Goal: Task Accomplishment & Management: Manage account settings

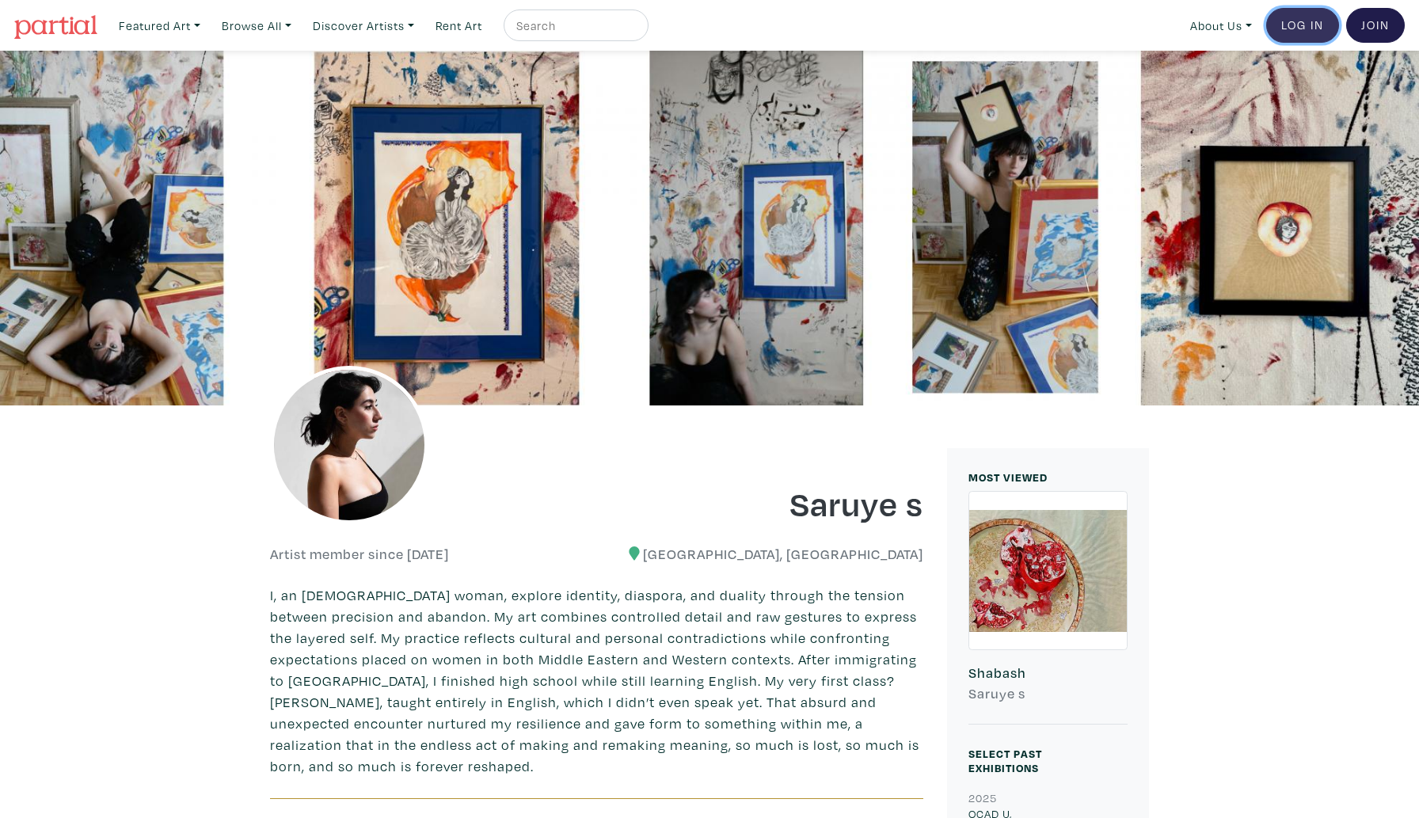
click at [1313, 22] on link "Log In" at bounding box center [1303, 25] width 73 height 35
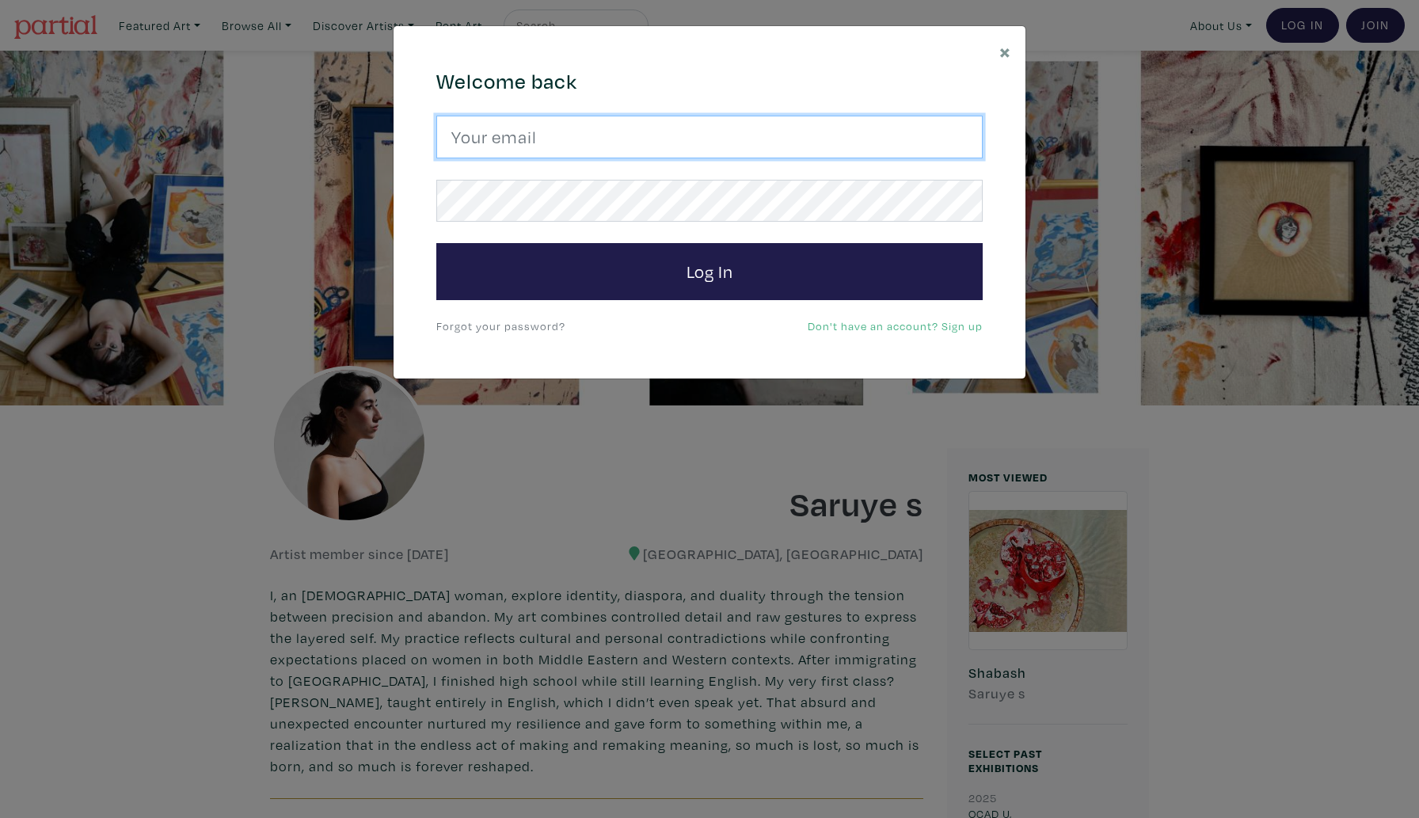
click at [733, 143] on input "email" at bounding box center [709, 137] width 547 height 43
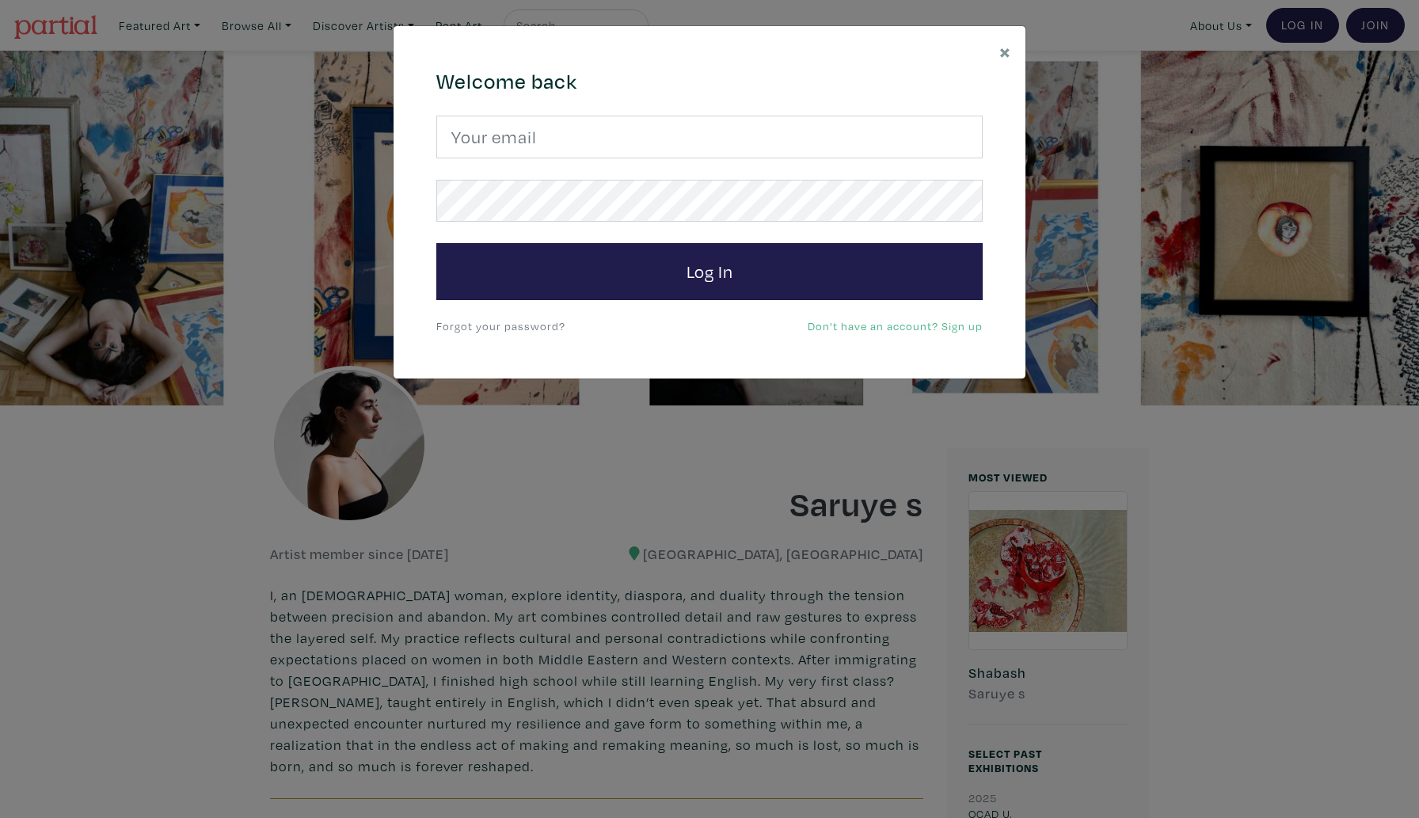
click at [528, 332] on link "Forgot your password?" at bounding box center [500, 325] width 129 height 15
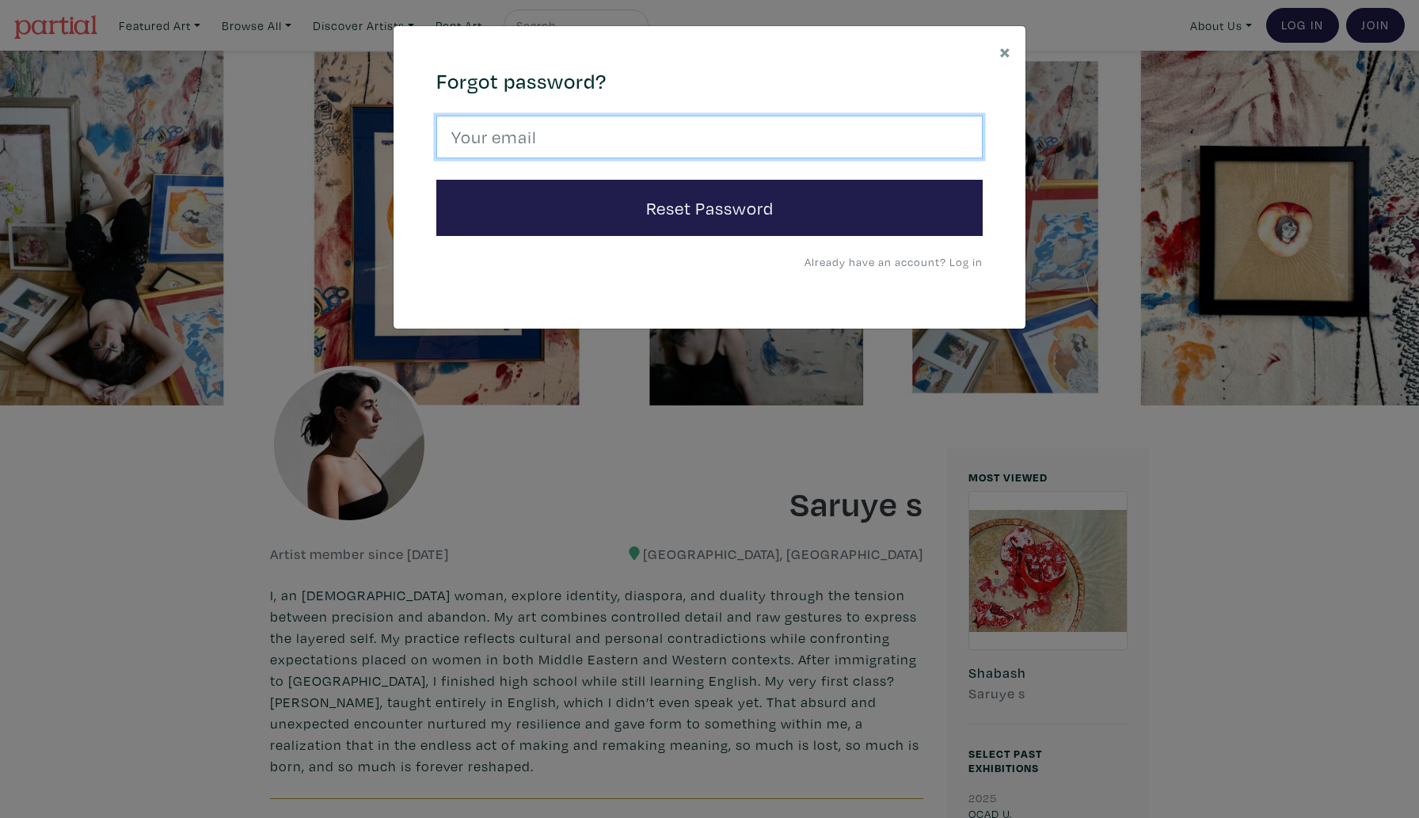
click at [562, 157] on input "email" at bounding box center [709, 137] width 547 height 43
type input "saruyeofficial@gmail.com"
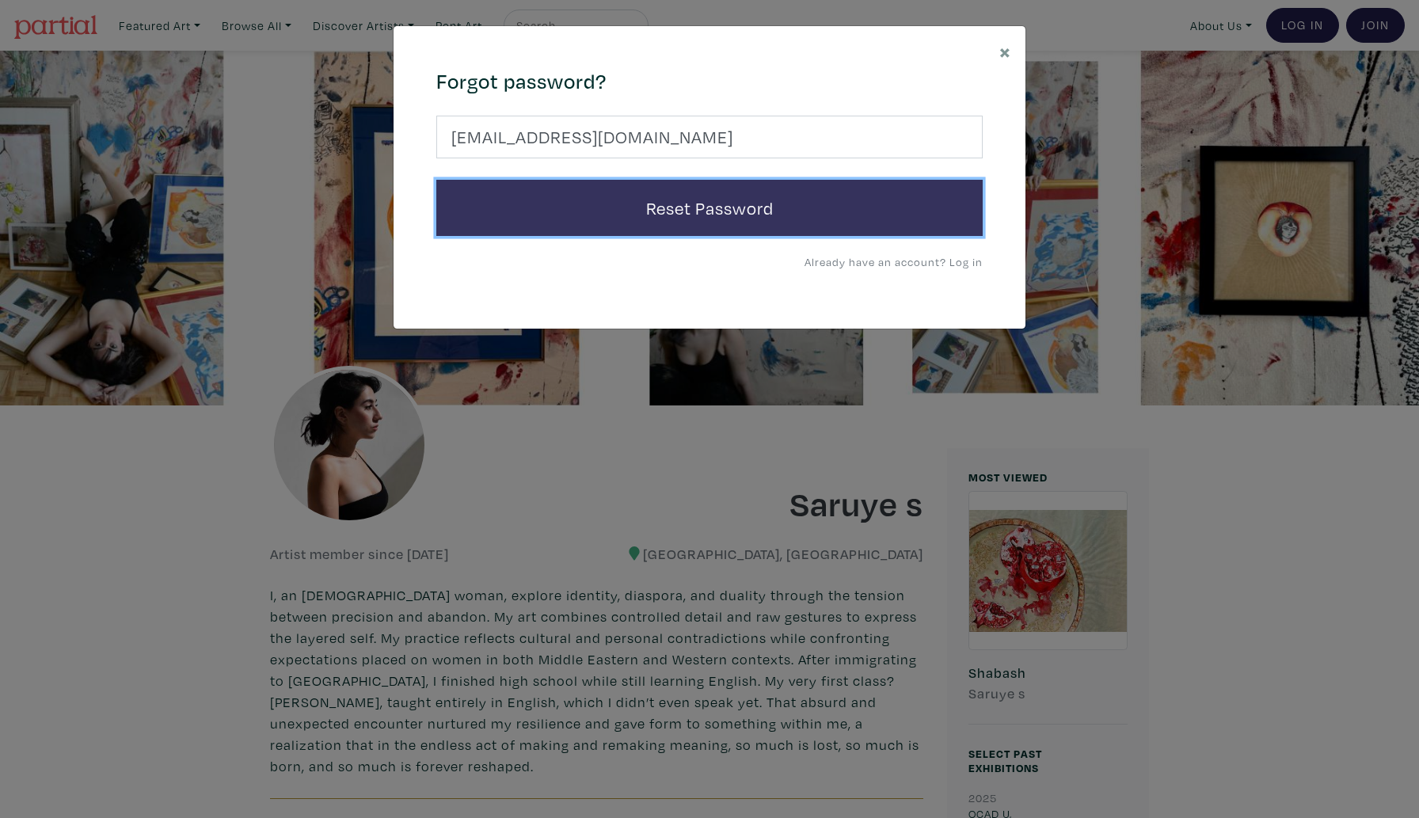
click at [562, 211] on button "Reset Password" at bounding box center [709, 208] width 547 height 57
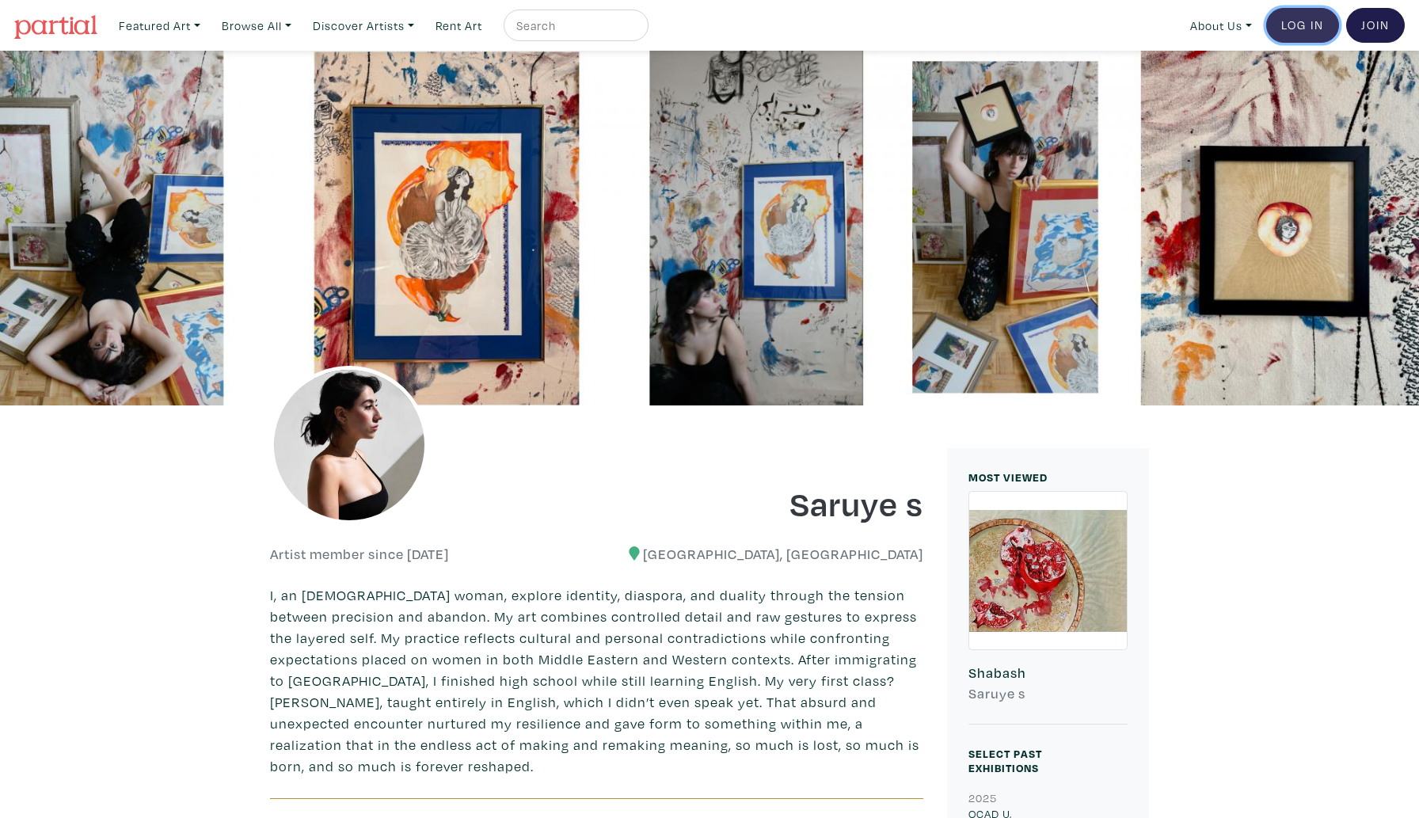
click at [1305, 36] on link "Log In" at bounding box center [1303, 25] width 73 height 35
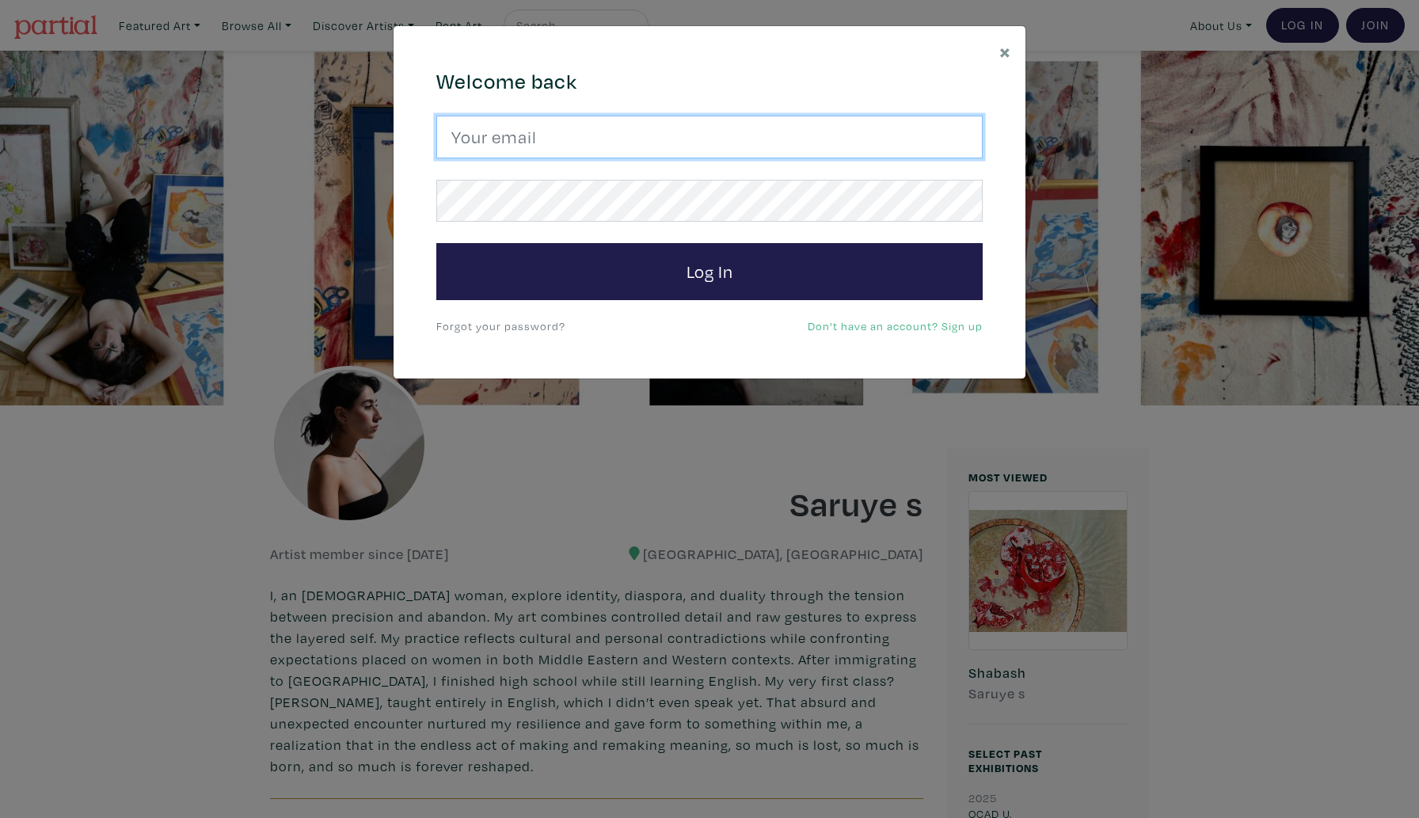
click at [687, 135] on input "email" at bounding box center [709, 137] width 547 height 43
type input "saruyeofficial@gmail.com"
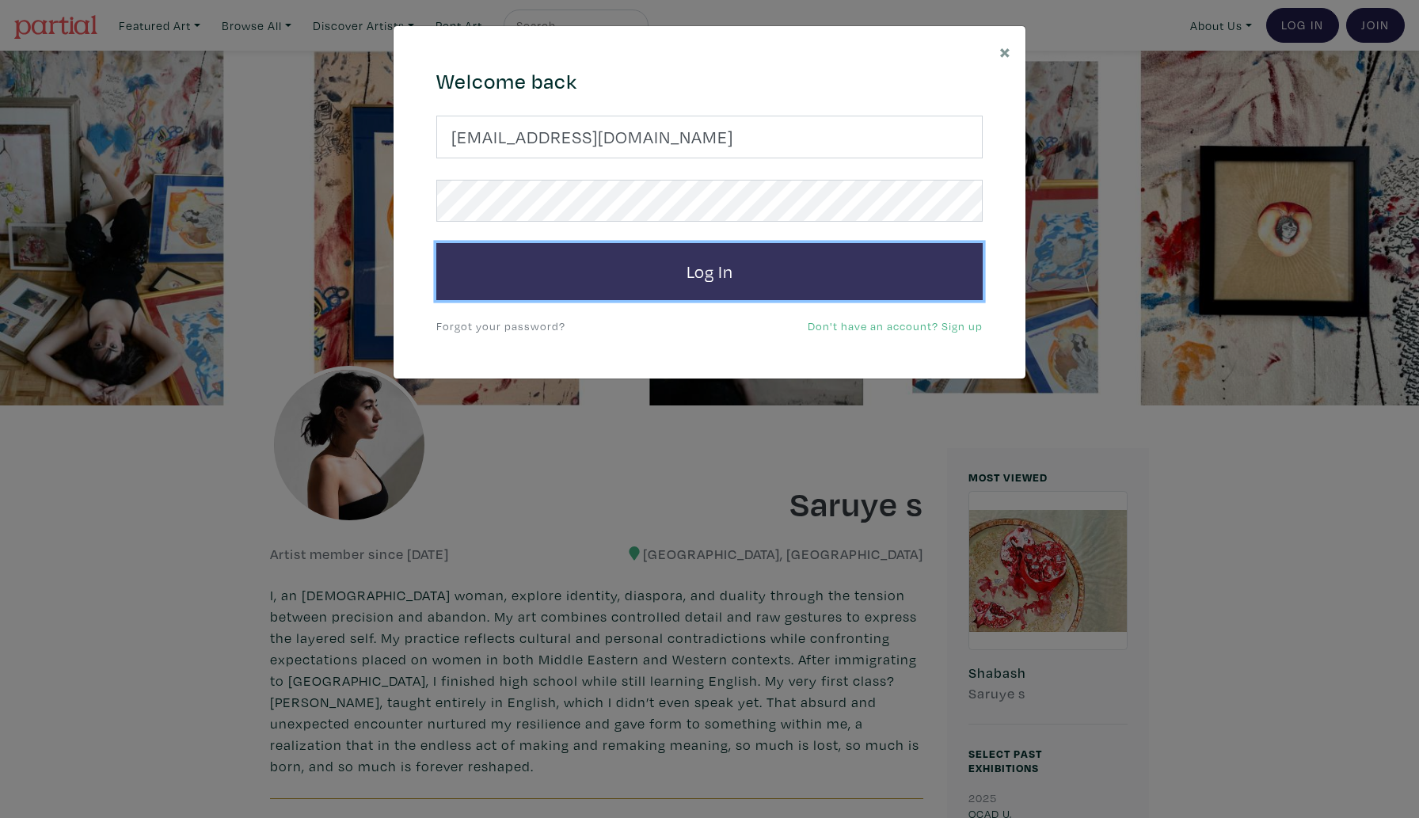
click at [652, 295] on button "Log In" at bounding box center [709, 271] width 547 height 57
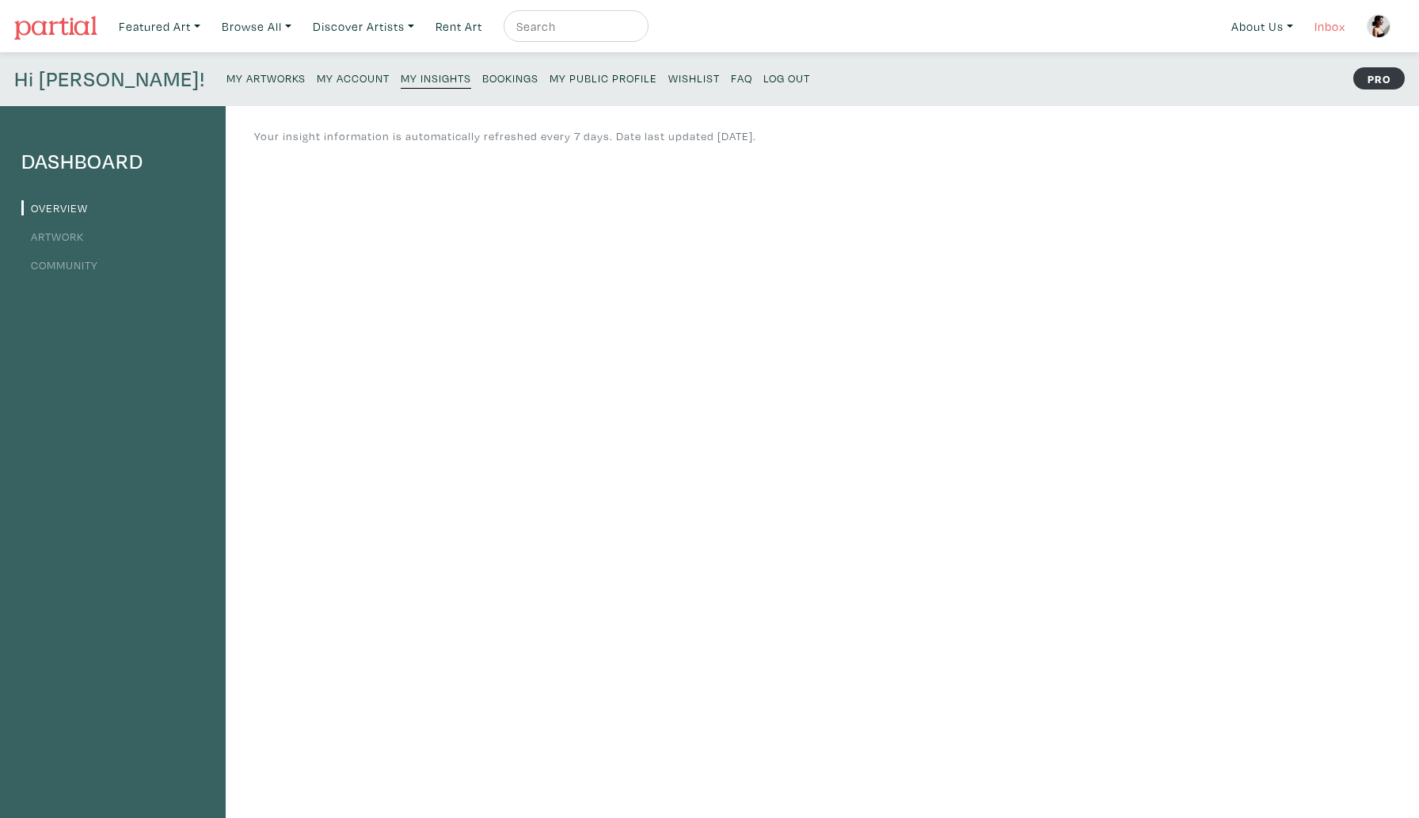
click at [1324, 22] on link "Inbox" at bounding box center [1330, 26] width 45 height 32
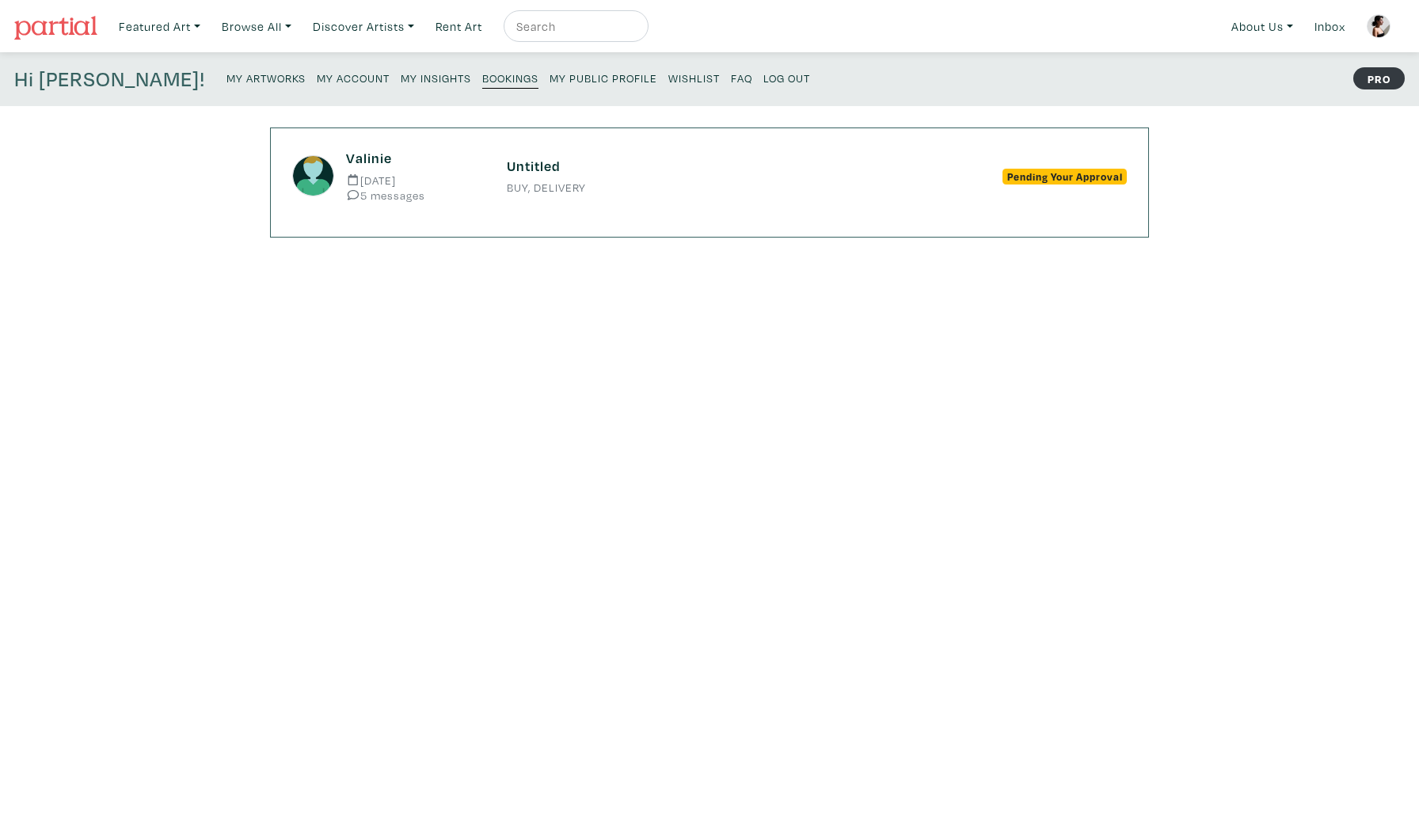
click at [387, 164] on h6 "Valinie" at bounding box center [414, 158] width 137 height 17
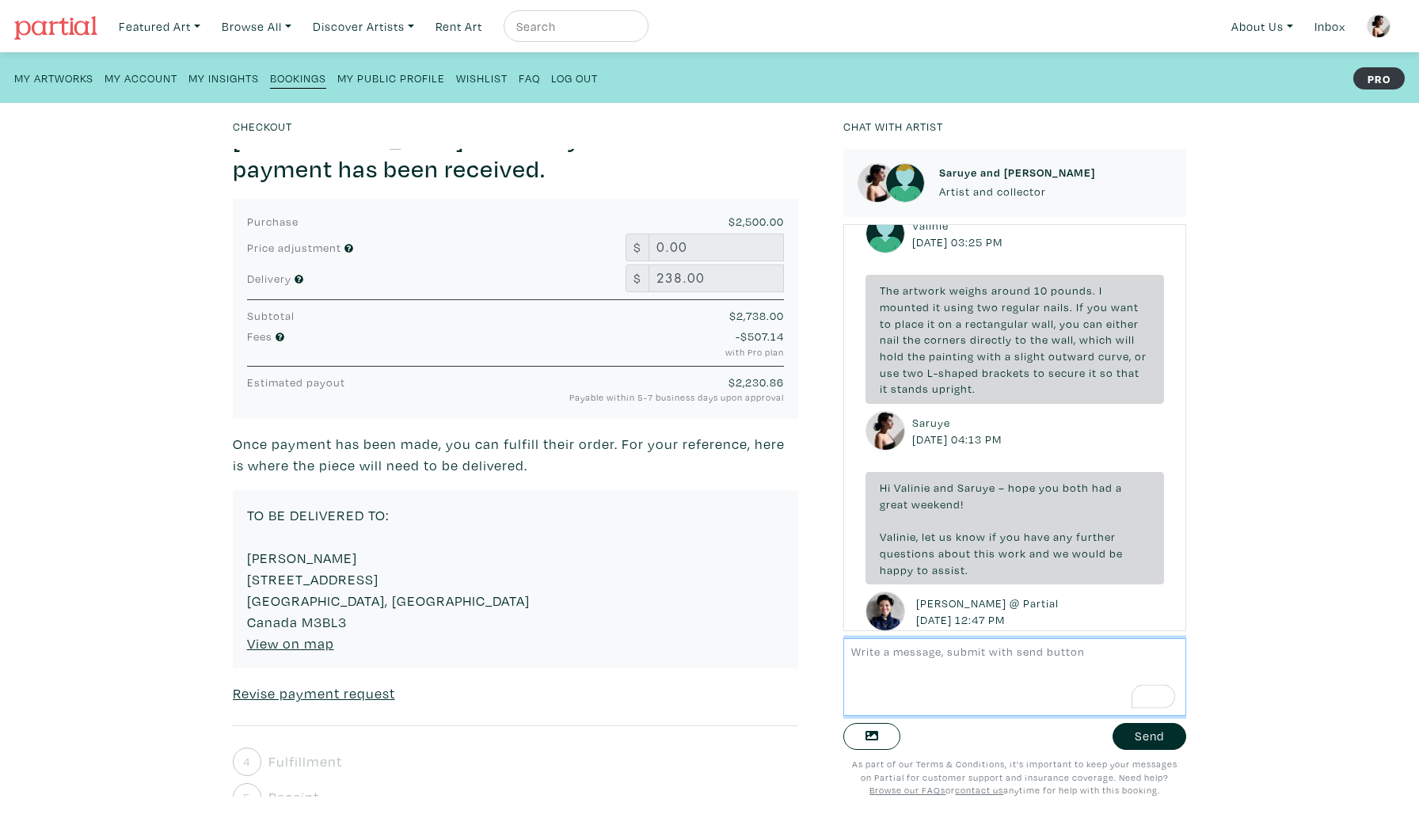
scroll to position [272, 0]
